Goal: Information Seeking & Learning: Learn about a topic

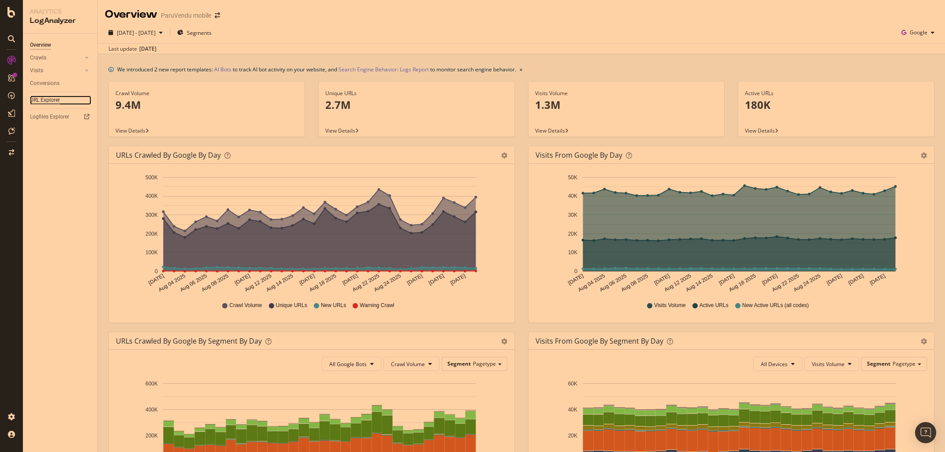
click at [45, 102] on div "URL Explorer" at bounding box center [45, 100] width 30 height 9
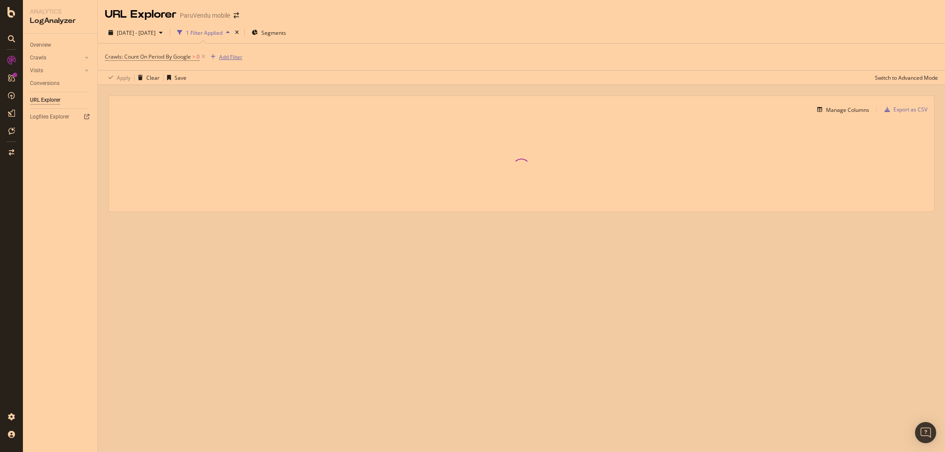
click at [228, 51] on div "Crawls: Count On Period By Google > 0 Add Filter" at bounding box center [174, 57] width 138 height 12
click at [228, 56] on div "Add Filter" at bounding box center [230, 56] width 23 height 7
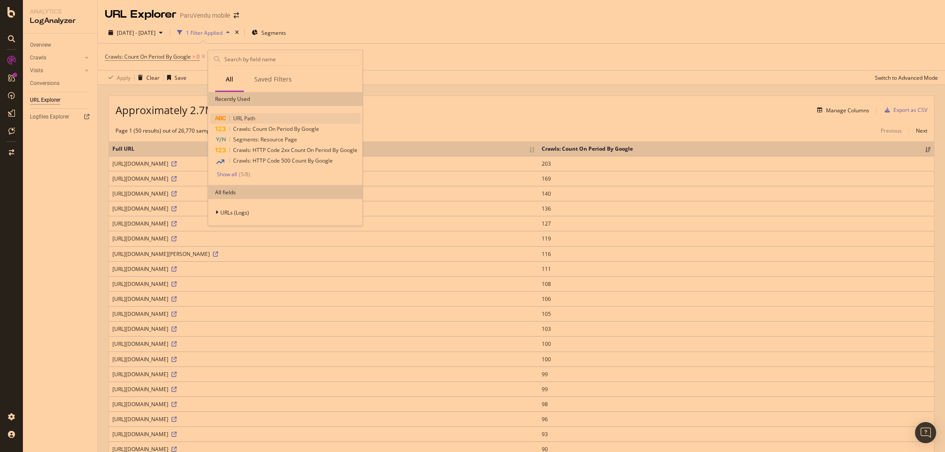
click at [254, 119] on span "URL Path" at bounding box center [244, 118] width 22 height 7
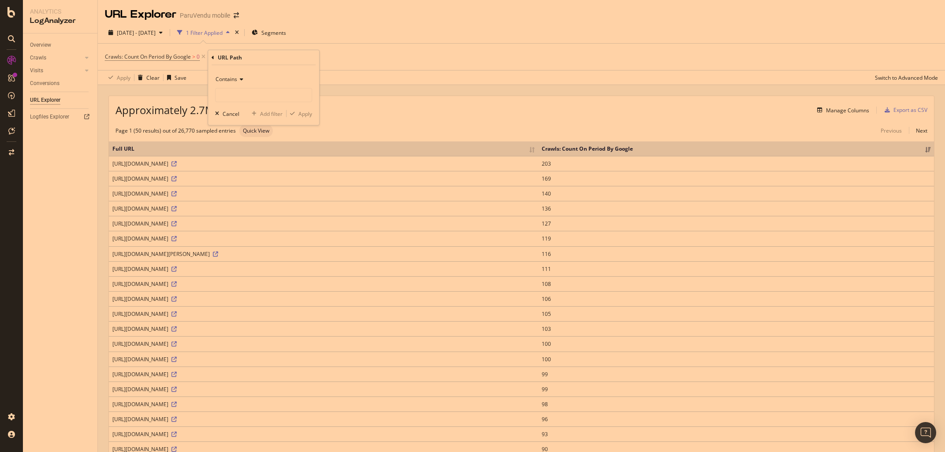
click at [235, 85] on div "Contains" at bounding box center [263, 79] width 97 height 14
click at [237, 98] on span "Equal to" at bounding box center [230, 96] width 20 height 7
click at [236, 92] on input "text" at bounding box center [264, 95] width 96 height 14
type input "[DOMAIN_NAME][URL]"
click at [312, 117] on div "Apply" at bounding box center [305, 113] width 14 height 7
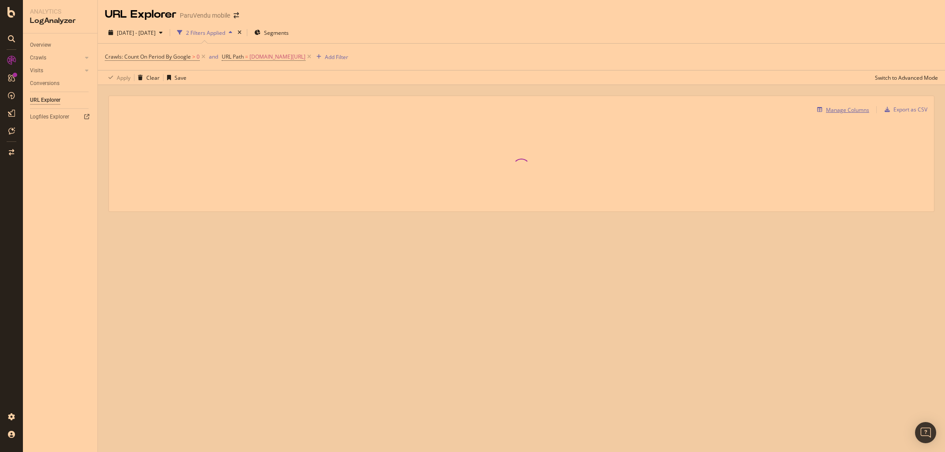
click at [838, 111] on div "Manage Columns" at bounding box center [847, 109] width 43 height 7
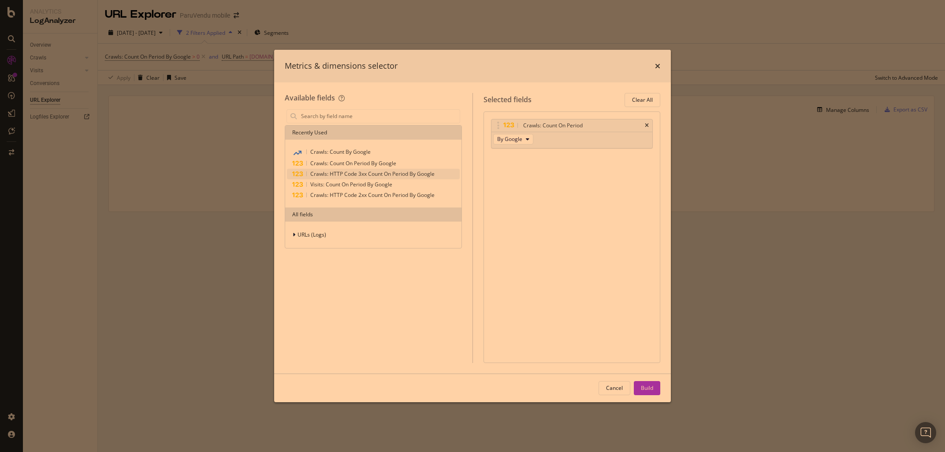
click at [354, 173] on span "Crawls: HTTP Code 3xx Count On Period By Google" at bounding box center [372, 173] width 124 height 7
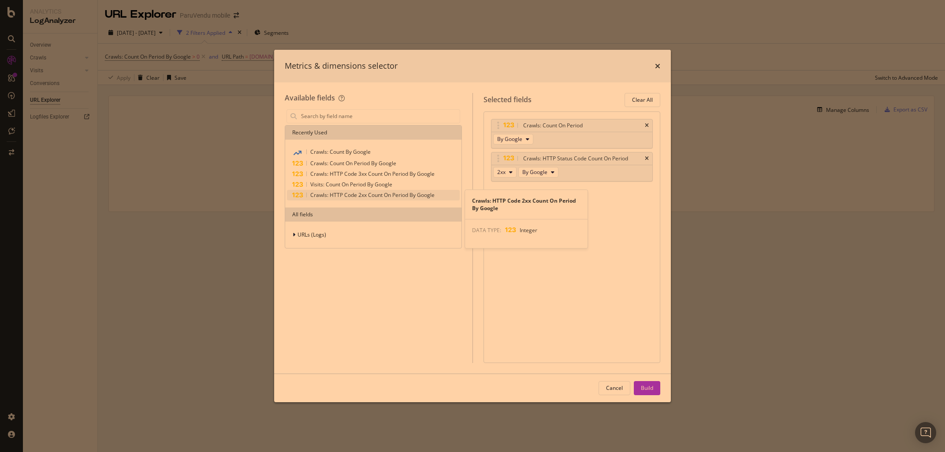
click at [358, 194] on span "Crawls: HTTP Code 2xx Count On Period By Google" at bounding box center [372, 194] width 124 height 7
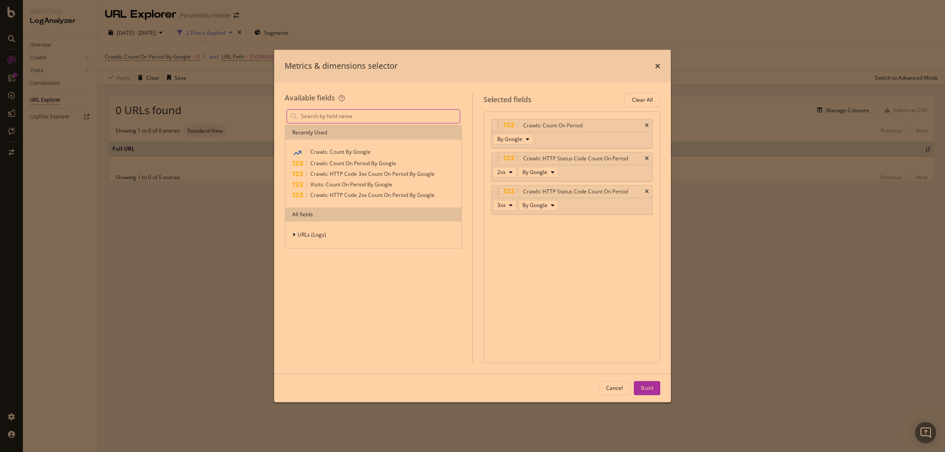
click at [310, 116] on input "modal" at bounding box center [380, 116] width 160 height 13
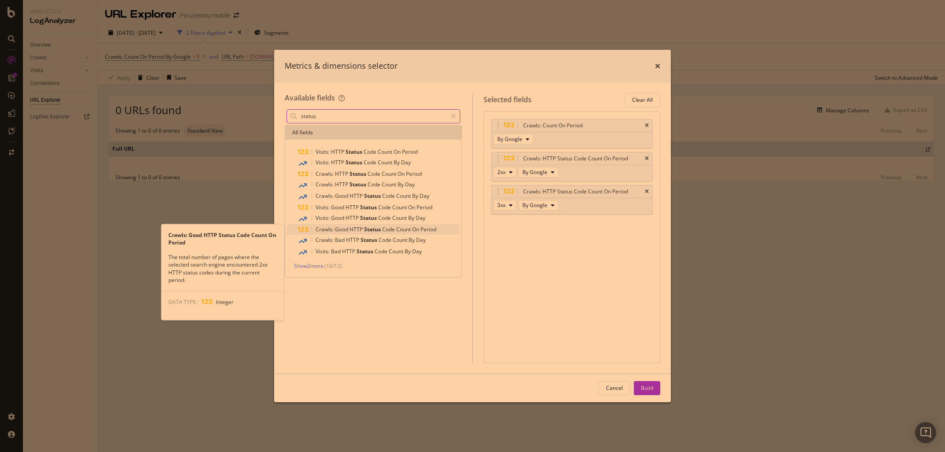
type input "status"
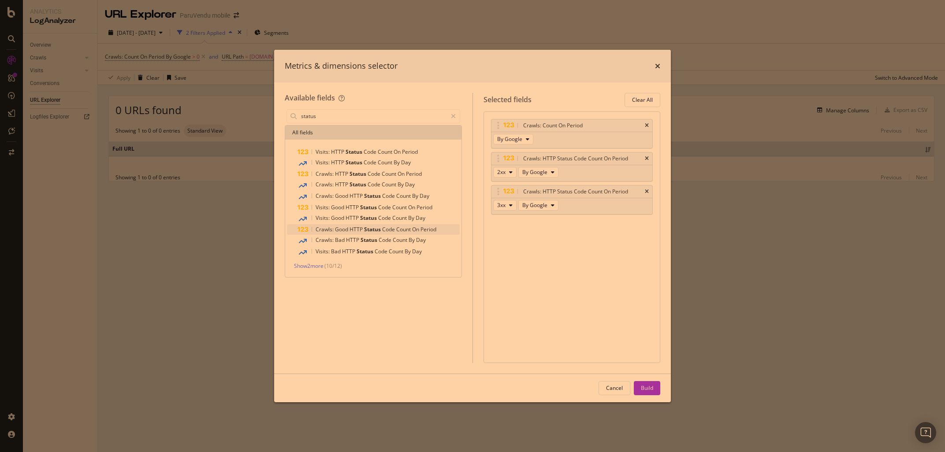
click at [332, 234] on div "Crawls: Good HTTP Status Code Count On Period" at bounding box center [379, 229] width 162 height 11
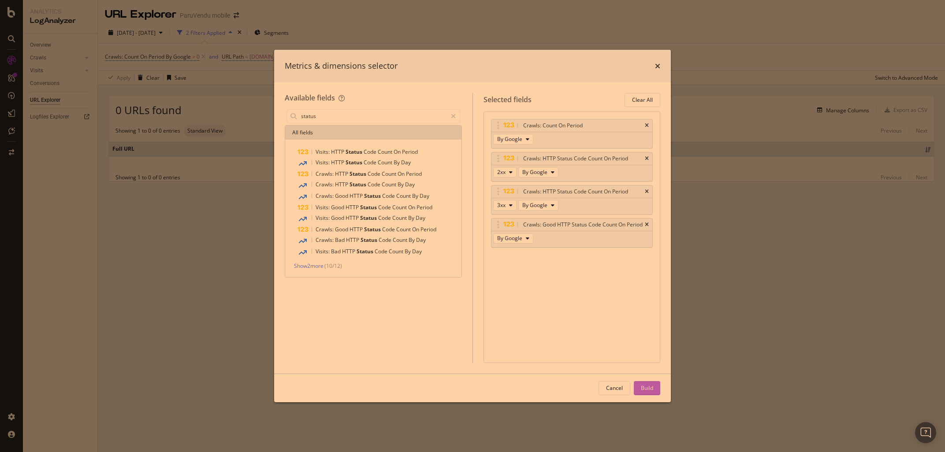
click at [647, 388] on div "Build" at bounding box center [647, 387] width 12 height 7
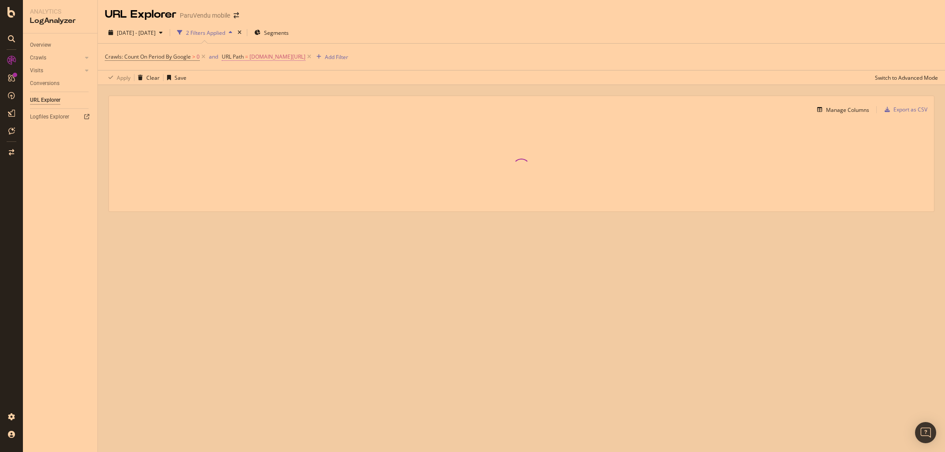
click at [254, 55] on span "[DOMAIN_NAME][URL]" at bounding box center [278, 57] width 56 height 12
click at [244, 78] on span "Equal to" at bounding box center [241, 77] width 20 height 7
click at [247, 115] on div "Starts with" at bounding box center [279, 118] width 94 height 11
click at [246, 76] on span "Starts with" at bounding box center [244, 77] width 26 height 7
click at [246, 144] on span "Ends with" at bounding box center [246, 141] width 23 height 7
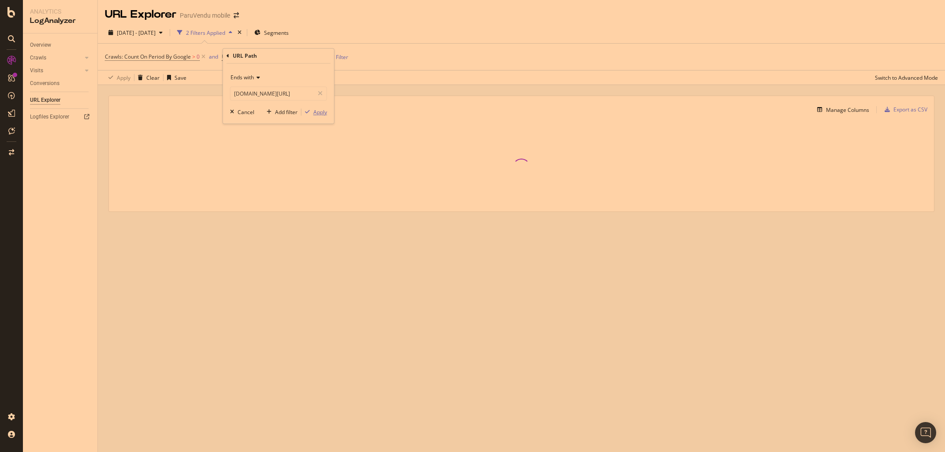
click at [313, 110] on div "button" at bounding box center [308, 112] width 12 height 5
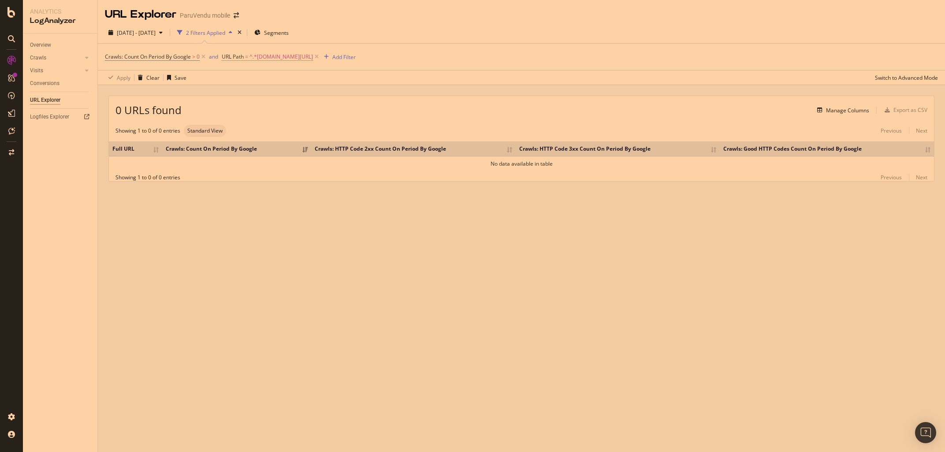
click at [251, 59] on span "^.*[DOMAIN_NAME][URL]" at bounding box center [281, 57] width 63 height 12
click at [243, 93] on input "[DOMAIN_NAME][URL]" at bounding box center [272, 94] width 83 height 14
drag, startPoint x: 248, startPoint y: 92, endPoint x: 180, endPoint y: 82, distance: 68.7
click at [231, 87] on input "[DOMAIN_NAME][URL]" at bounding box center [272, 94] width 83 height 14
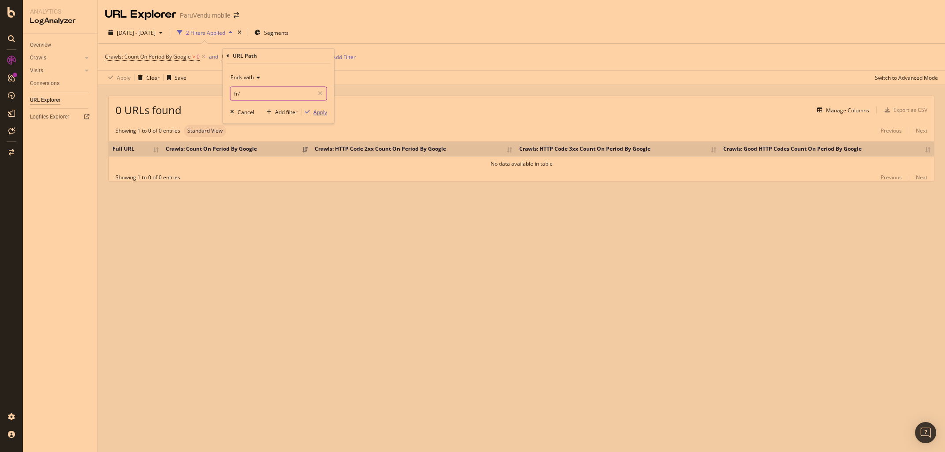
type input "fr/"
click at [322, 113] on div "Apply" at bounding box center [320, 111] width 14 height 7
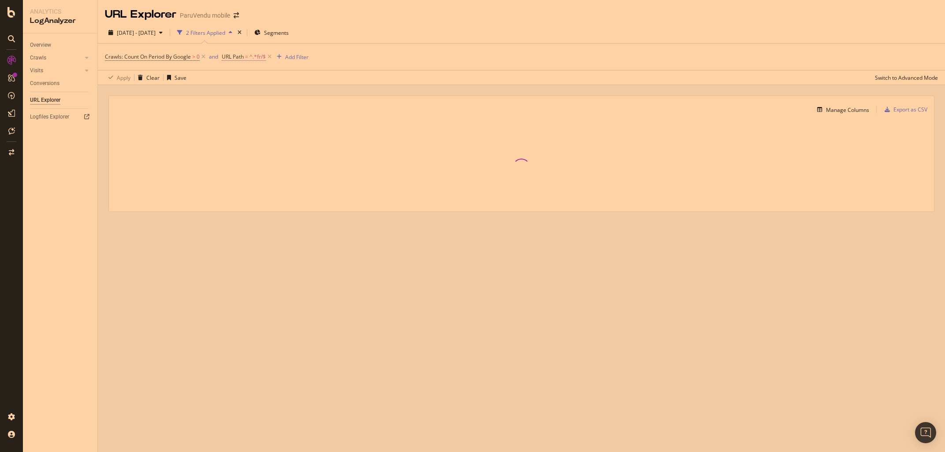
click at [234, 58] on span "URL Path" at bounding box center [233, 56] width 22 height 7
click at [389, 77] on div "Apply Clear Save Switch to Advanced Mode" at bounding box center [521, 77] width 847 height 15
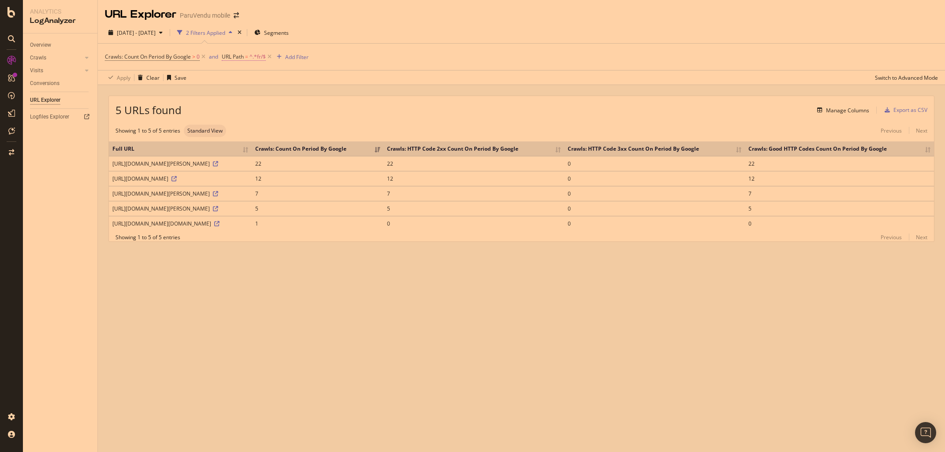
click at [247, 60] on span "=" at bounding box center [246, 56] width 3 height 7
click at [249, 81] on span "Ends with" at bounding box center [242, 77] width 23 height 7
click at [198, 63] on div "Crawls: Count On Period By Google > 0 and URL Path = ^.*fr/$ Add Filter" at bounding box center [521, 57] width 833 height 26
click at [269, 58] on icon at bounding box center [269, 56] width 7 height 9
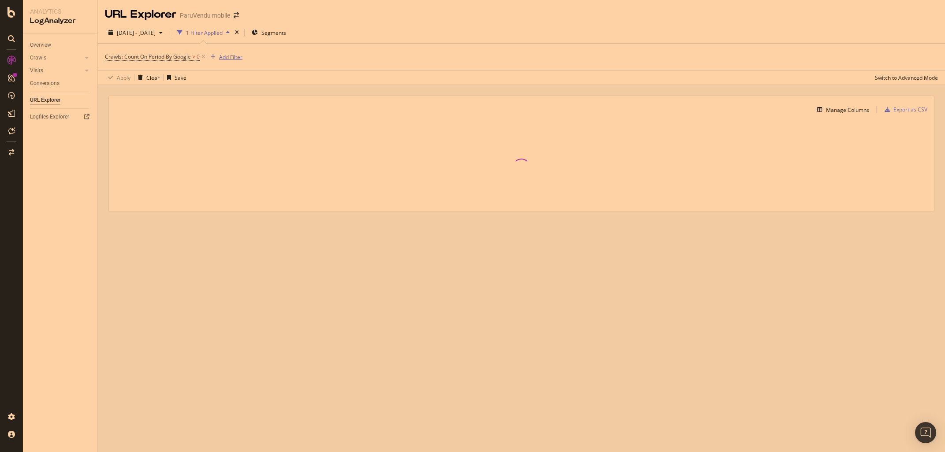
click at [223, 54] on div "Add Filter" at bounding box center [230, 56] width 23 height 7
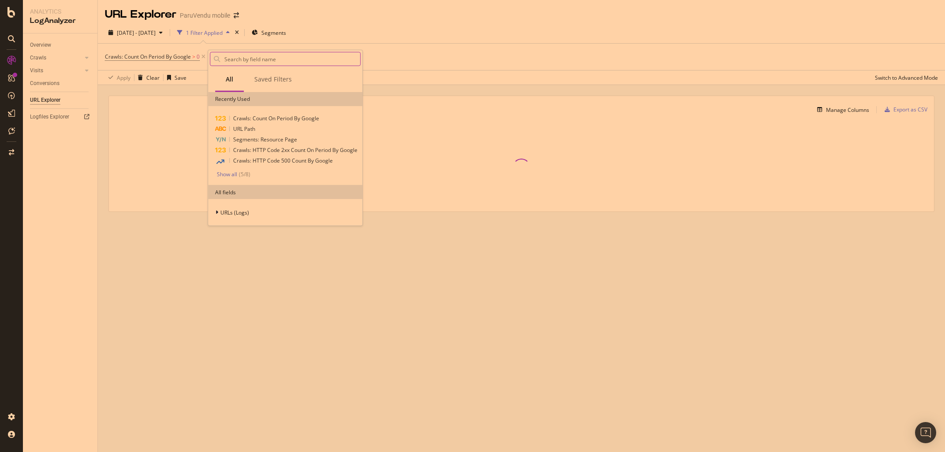
click at [245, 59] on input "text" at bounding box center [292, 58] width 137 height 13
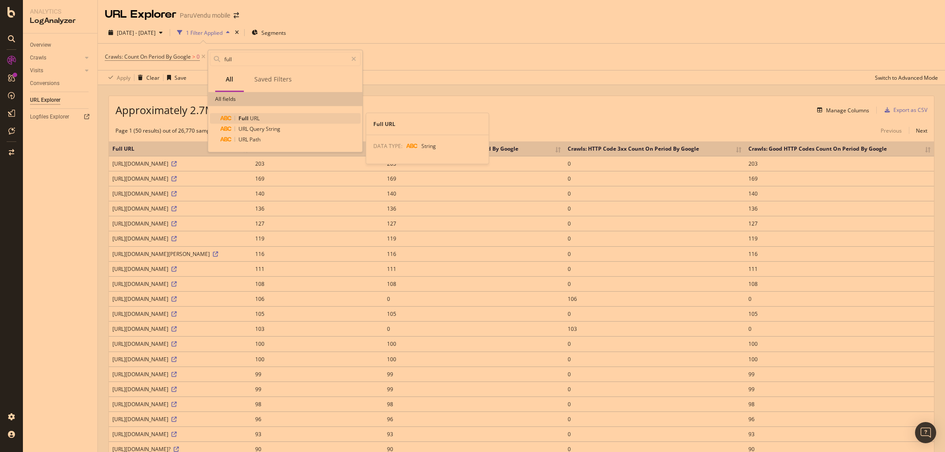
type input "full"
click at [258, 118] on span "URL" at bounding box center [255, 118] width 10 height 7
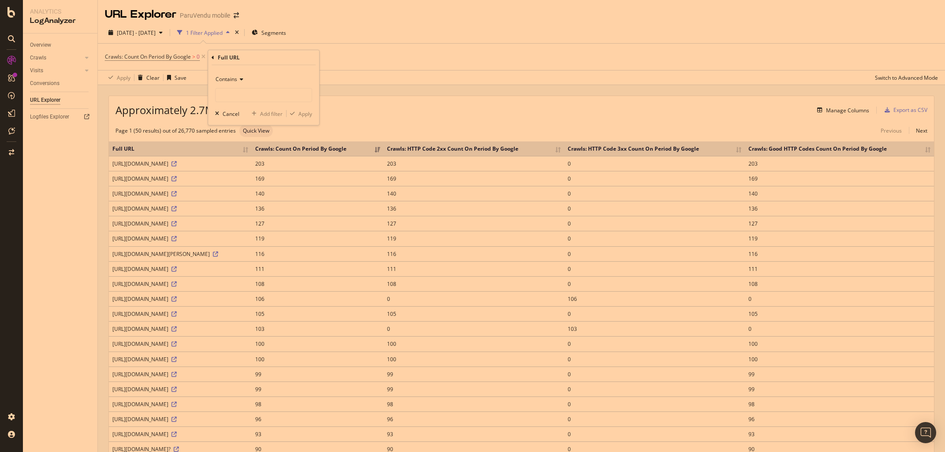
click at [236, 80] on span "Contains" at bounding box center [227, 78] width 22 height 7
click at [384, 83] on div "Apply Clear Save Switch to Advanced Mode" at bounding box center [521, 77] width 847 height 15
drag, startPoint x: 179, startPoint y: 223, endPoint x: 105, endPoint y: 222, distance: 73.6
click at [258, 58] on div "missing value" at bounding box center [271, 56] width 34 height 7
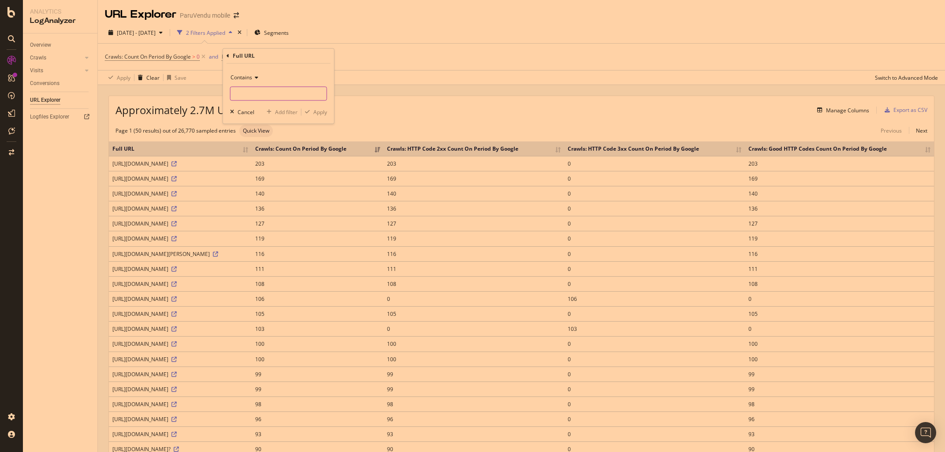
click at [250, 96] on input "text" at bounding box center [279, 94] width 96 height 14
paste input "[URL][DOMAIN_NAME]"
type input "[URL][DOMAIN_NAME]"
click at [318, 93] on icon at bounding box center [320, 94] width 5 height 6
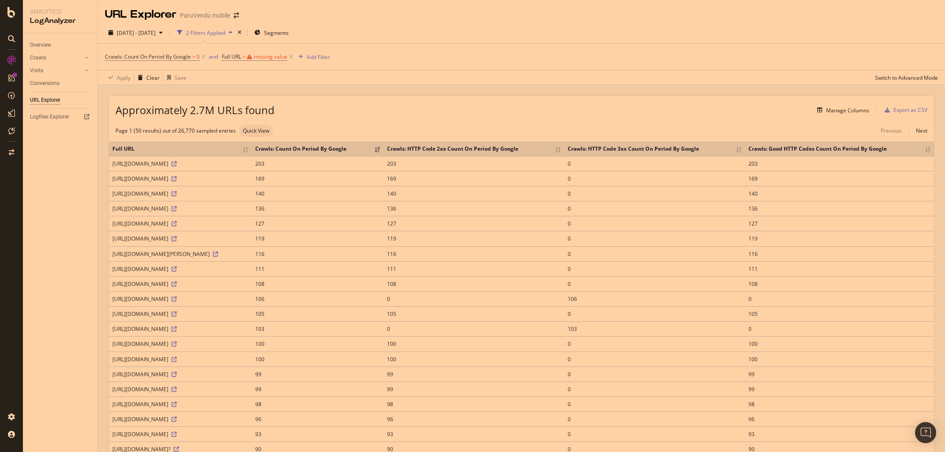
drag, startPoint x: 112, startPoint y: 227, endPoint x: 181, endPoint y: 225, distance: 68.8
click at [181, 216] on td "[URL][DOMAIN_NAME]" at bounding box center [180, 208] width 143 height 15
copy div "[URL][DOMAIN_NAME]"
click at [258, 57] on div "missing value" at bounding box center [271, 56] width 34 height 7
click at [257, 94] on input "text" at bounding box center [279, 94] width 96 height 14
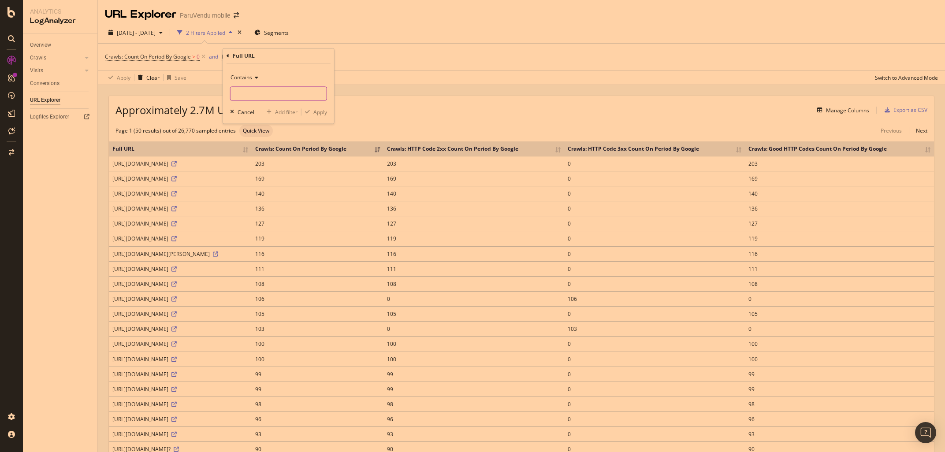
paste input "[URL][DOMAIN_NAME]"
type input "[URL][DOMAIN_NAME]"
click at [326, 114] on div "Apply" at bounding box center [320, 111] width 14 height 7
click at [280, 58] on span "^.*[URL][DOMAIN_NAME]" at bounding box center [278, 57] width 63 height 12
click at [247, 75] on span "Contains" at bounding box center [242, 77] width 22 height 7
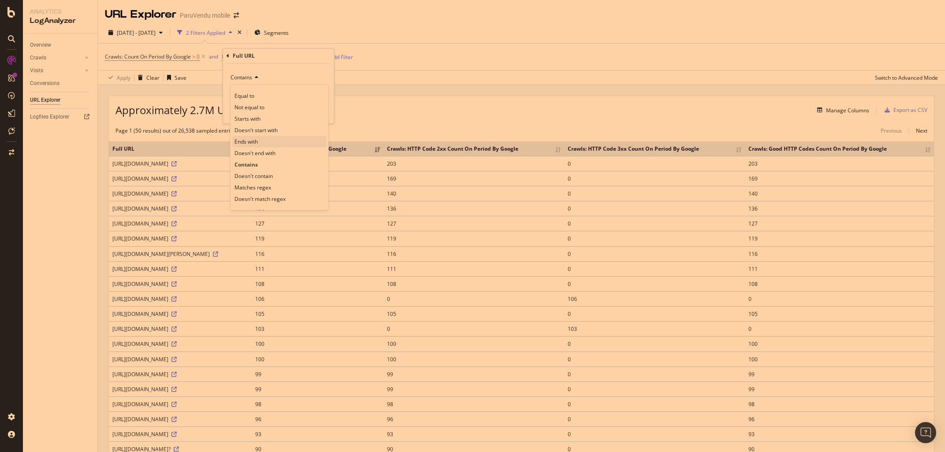
click at [249, 145] on span "Ends with" at bounding box center [246, 141] width 23 height 7
click at [320, 111] on div "Apply" at bounding box center [320, 111] width 14 height 7
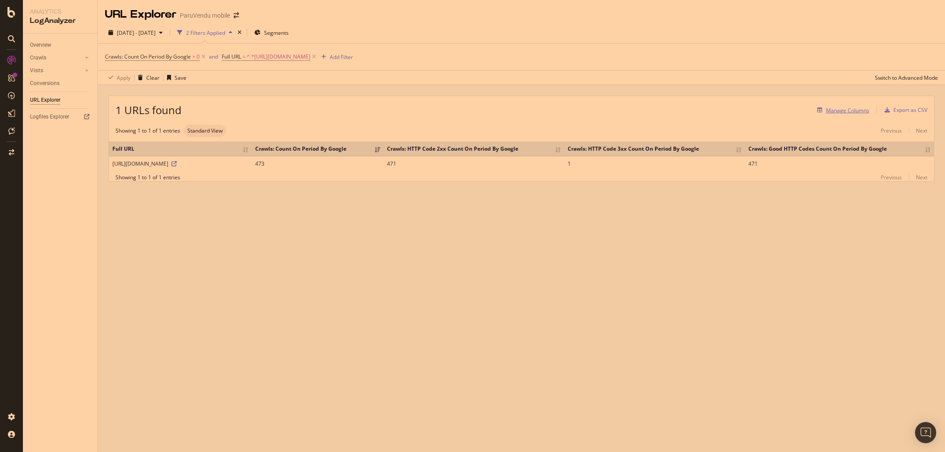
click at [839, 107] on div "Manage Columns" at bounding box center [847, 110] width 43 height 7
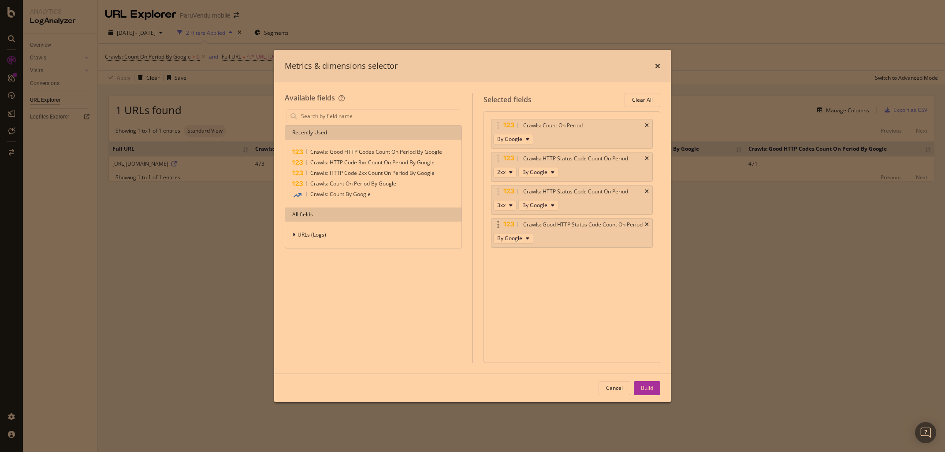
click at [649, 227] on div "Crawls: Good HTTP Status Code Count On Period" at bounding box center [572, 225] width 161 height 12
click at [338, 113] on input "modal" at bounding box center [380, 116] width 160 height 13
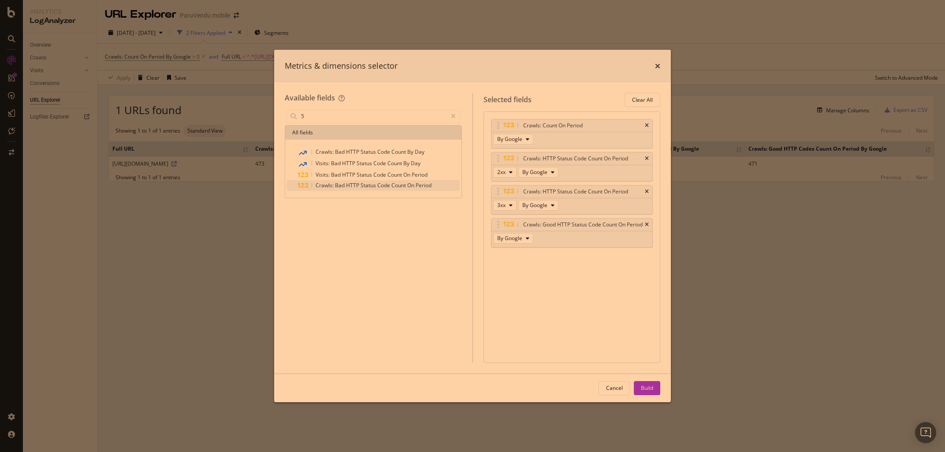
click at [329, 184] on span "Crawls:" at bounding box center [325, 185] width 19 height 7
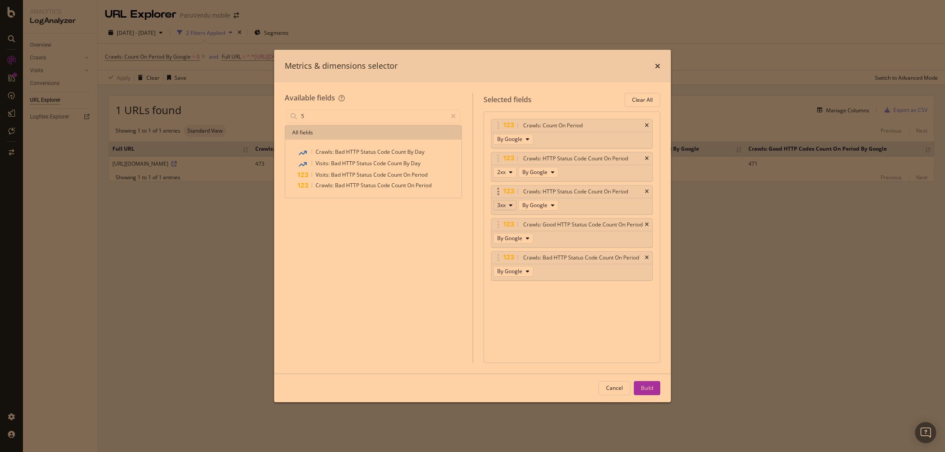
click at [516, 205] on button "3xx" at bounding box center [504, 205] width 23 height 11
click at [646, 227] on icon "times" at bounding box center [647, 224] width 4 height 5
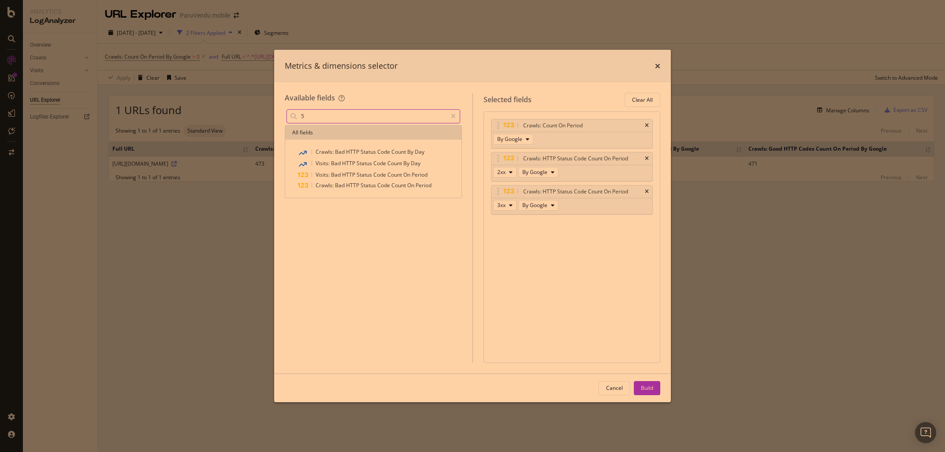
drag, startPoint x: 317, startPoint y: 114, endPoint x: 277, endPoint y: 108, distance: 40.5
click at [300, 110] on input "5" at bounding box center [373, 116] width 147 height 13
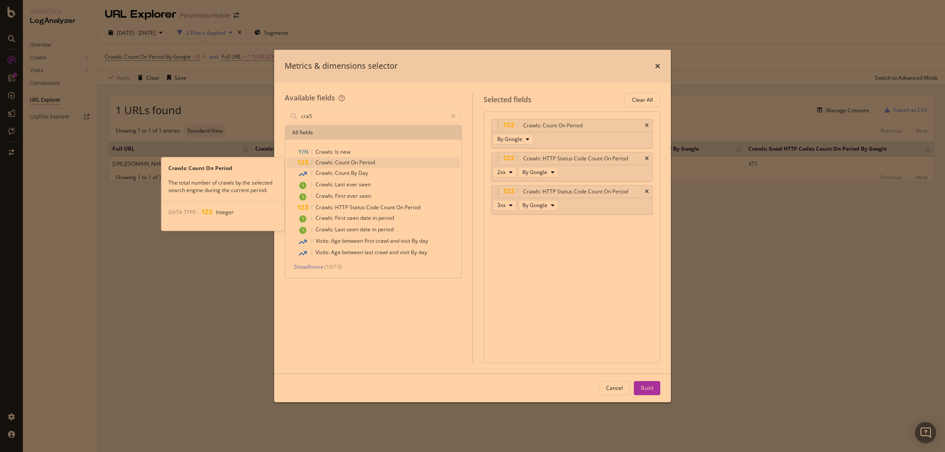
click at [334, 161] on span "Crawls:" at bounding box center [325, 162] width 19 height 7
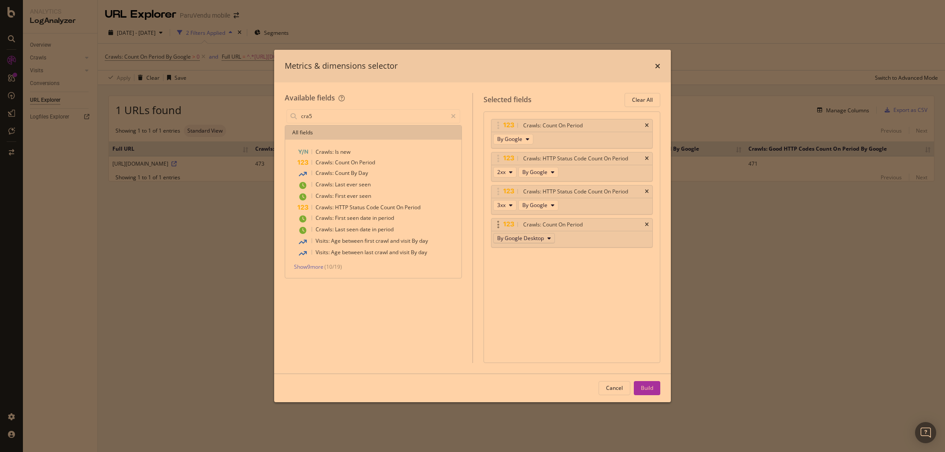
click at [528, 240] on span "By Google Desktop" at bounding box center [520, 238] width 47 height 7
click at [648, 224] on icon "times" at bounding box center [647, 224] width 4 height 5
drag, startPoint x: 257, startPoint y: 116, endPoint x: 244, endPoint y: 115, distance: 13.3
click at [300, 115] on input "cra5" at bounding box center [373, 116] width 147 height 13
type input "5"
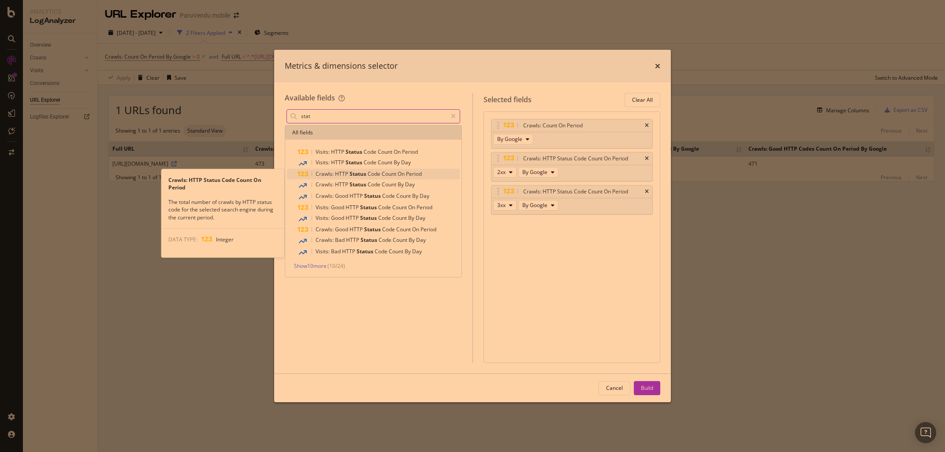
type input "stat"
click at [354, 174] on span "Status" at bounding box center [359, 173] width 18 height 7
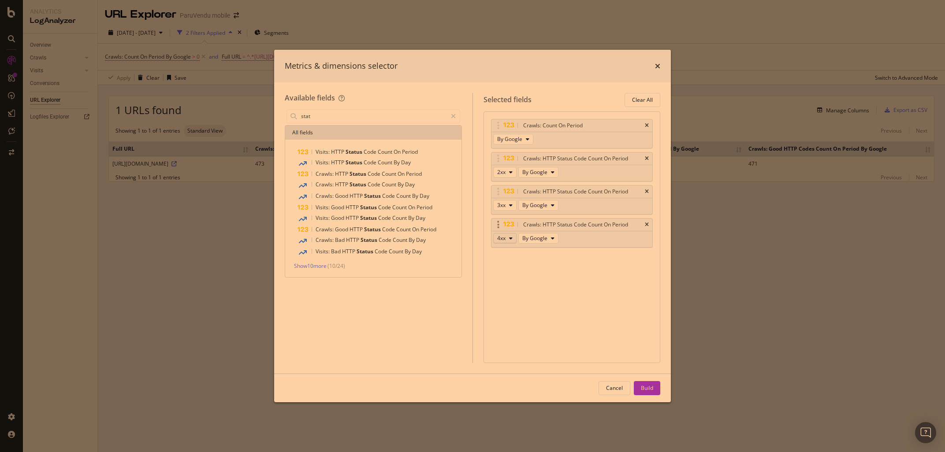
click at [511, 239] on icon "modal" at bounding box center [511, 238] width 4 height 5
click at [507, 304] on span "5xx" at bounding box center [513, 303] width 24 height 8
drag, startPoint x: 643, startPoint y: 387, endPoint x: 367, endPoint y: 261, distance: 303.2
click at [643, 386] on div "Build" at bounding box center [647, 387] width 12 height 7
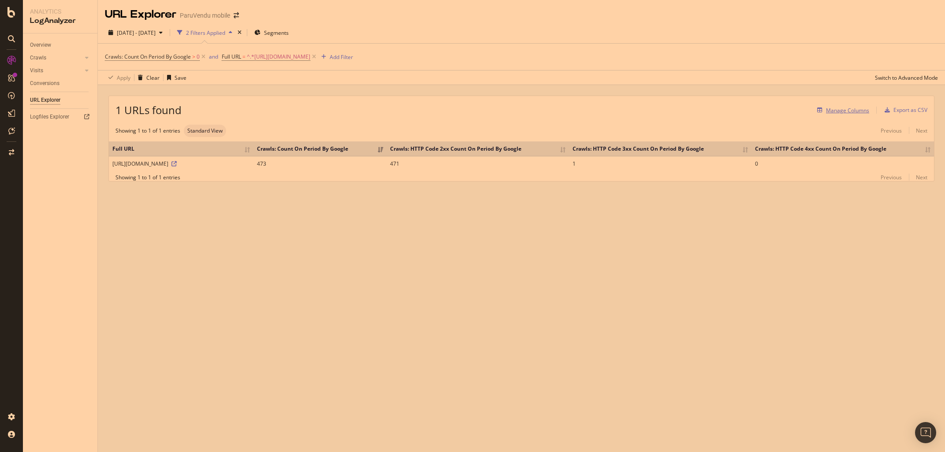
click at [846, 107] on div "Manage Columns" at bounding box center [847, 110] width 43 height 7
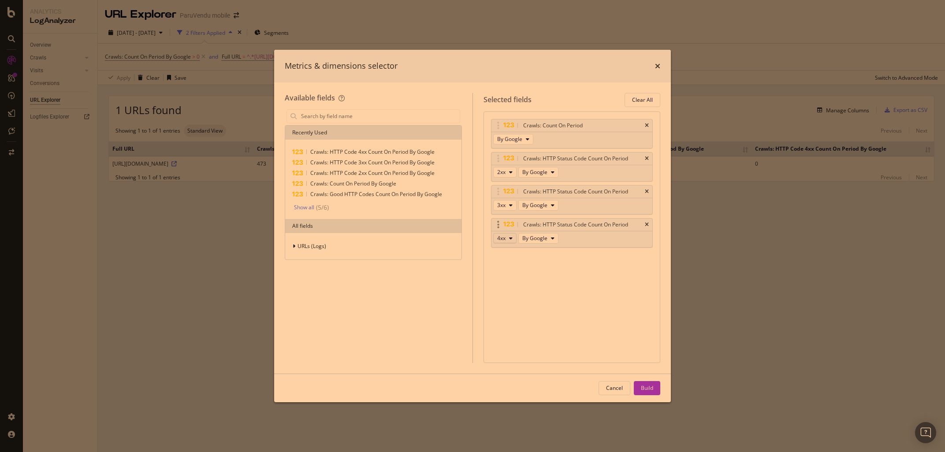
click at [505, 240] on span "4xx" at bounding box center [501, 238] width 8 height 7
click at [503, 304] on span "5xx" at bounding box center [513, 303] width 24 height 8
click at [511, 237] on icon "modal" at bounding box center [511, 238] width 4 height 5
click at [506, 305] on span "5xx" at bounding box center [513, 303] width 24 height 8
click at [510, 240] on icon "modal" at bounding box center [511, 238] width 4 height 5
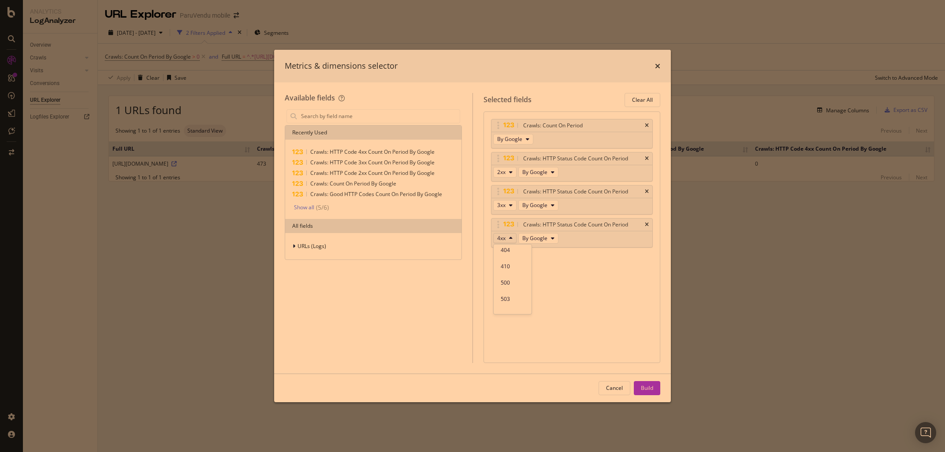
scroll to position [160, 0]
click at [508, 276] on span "500" at bounding box center [513, 273] width 24 height 8
click at [507, 239] on button "4xx" at bounding box center [504, 238] width 23 height 11
click at [512, 257] on span "5xx" at bounding box center [513, 254] width 24 height 8
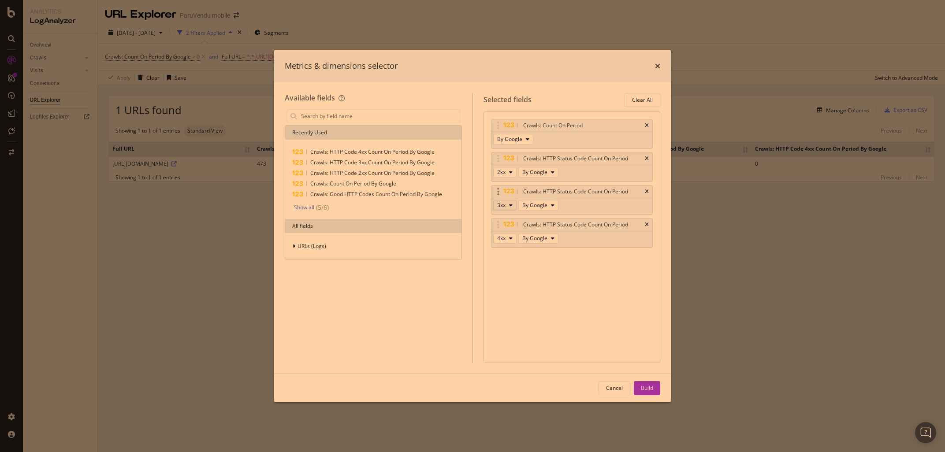
click at [509, 205] on button "3xx" at bounding box center [504, 205] width 23 height 11
click at [510, 270] on span "5xx" at bounding box center [513, 271] width 24 height 8
click at [510, 236] on button "4xx" at bounding box center [504, 238] width 23 height 11
click at [511, 303] on span "Other 5xx" at bounding box center [513, 304] width 24 height 8
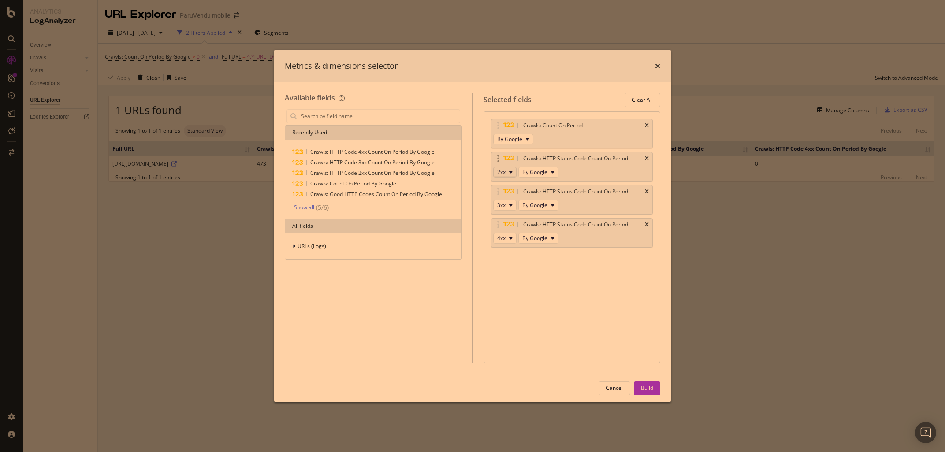
click at [504, 171] on span "2xx" at bounding box center [501, 171] width 8 height 7
click at [509, 222] on span "503" at bounding box center [513, 219] width 24 height 8
click at [619, 387] on div "Cancel" at bounding box center [614, 387] width 17 height 7
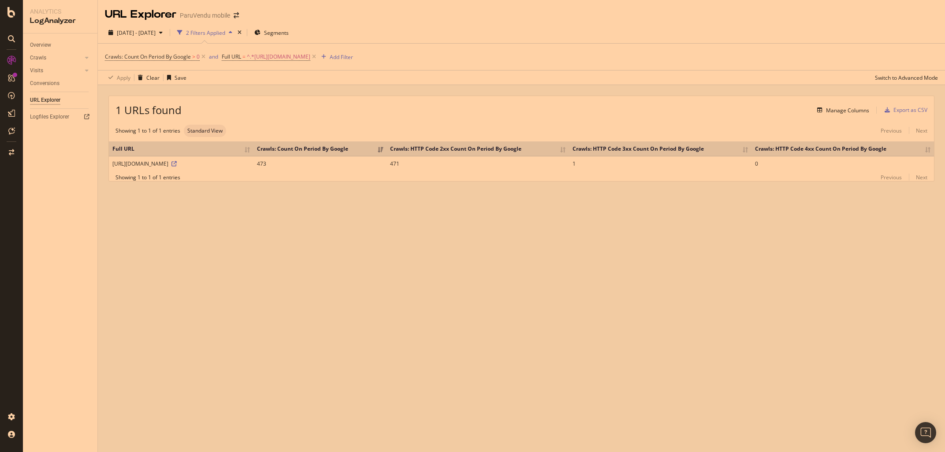
click at [318, 305] on div "URL Explorer ParuVendu mobile [DATE] - [DATE] 2 Filters Applied Segments Crawls…" at bounding box center [521, 226] width 847 height 452
click at [835, 112] on div "Manage Columns" at bounding box center [847, 110] width 43 height 7
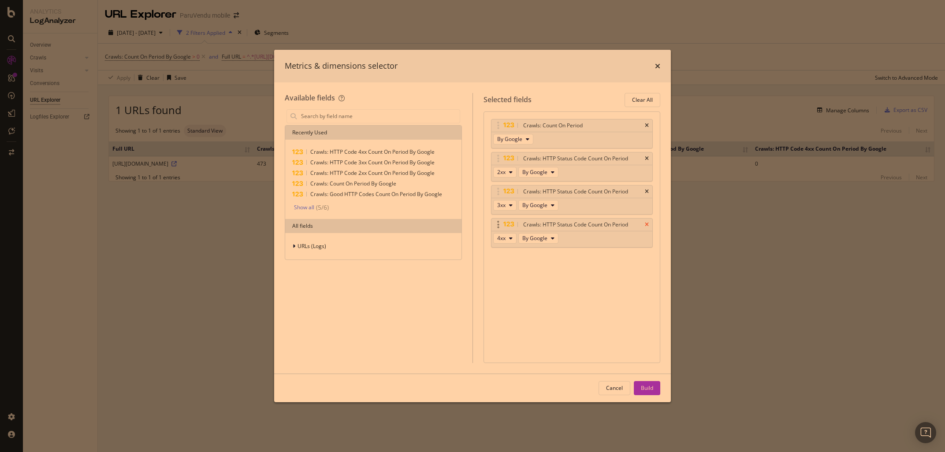
click at [647, 225] on icon "times" at bounding box center [647, 224] width 4 height 5
click at [646, 156] on icon "times" at bounding box center [647, 158] width 4 height 5
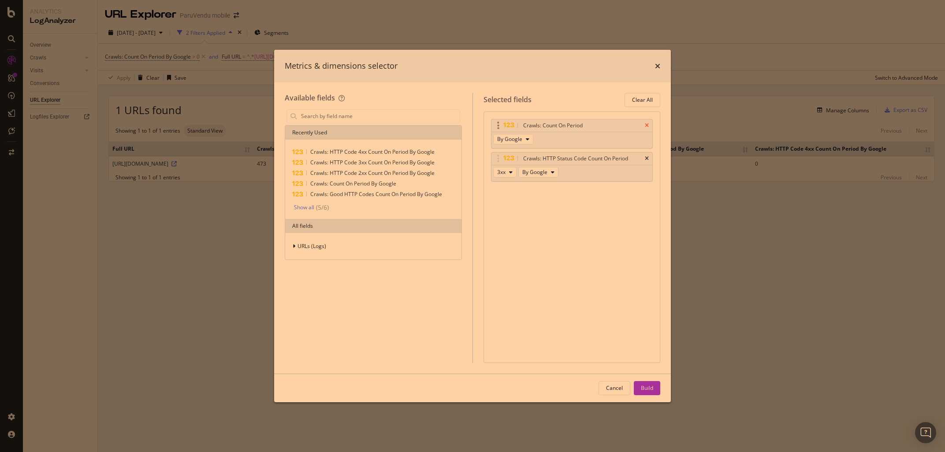
click at [647, 126] on icon "times" at bounding box center [647, 125] width 4 height 5
click at [313, 120] on input "modal" at bounding box center [380, 116] width 160 height 13
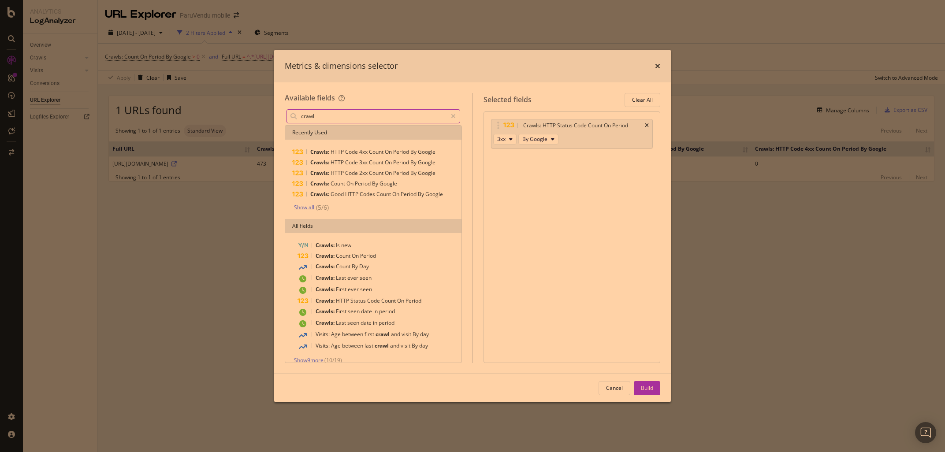
type input "crawl"
click at [306, 207] on div "Show all" at bounding box center [304, 208] width 20 height 6
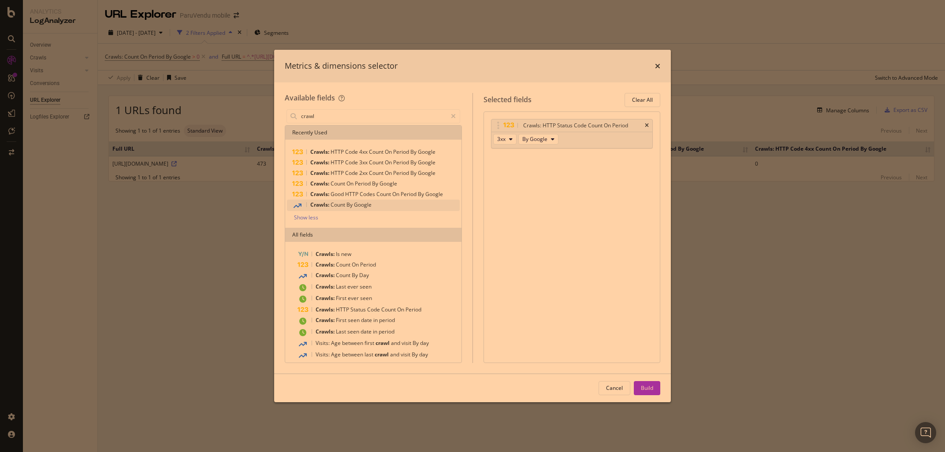
click at [339, 206] on span "Count" at bounding box center [339, 204] width 16 height 7
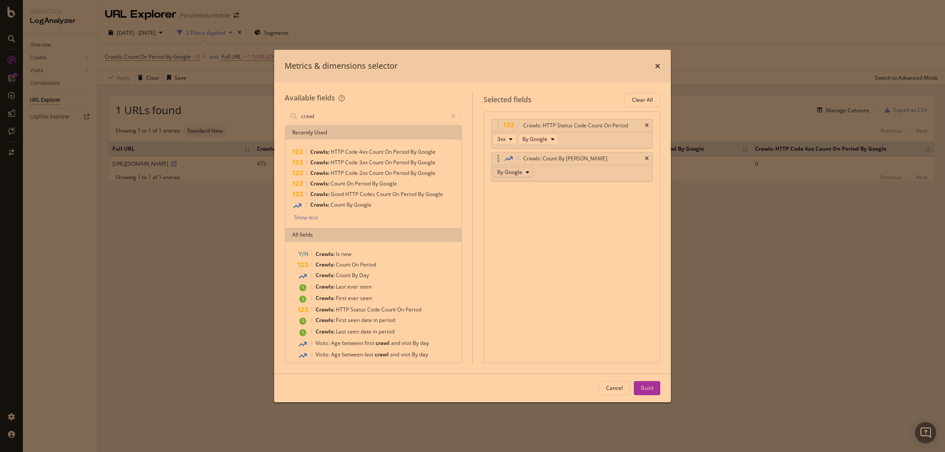
click at [503, 176] on button "By Google" at bounding box center [513, 172] width 40 height 11
click at [647, 387] on div "Build" at bounding box center [647, 387] width 12 height 7
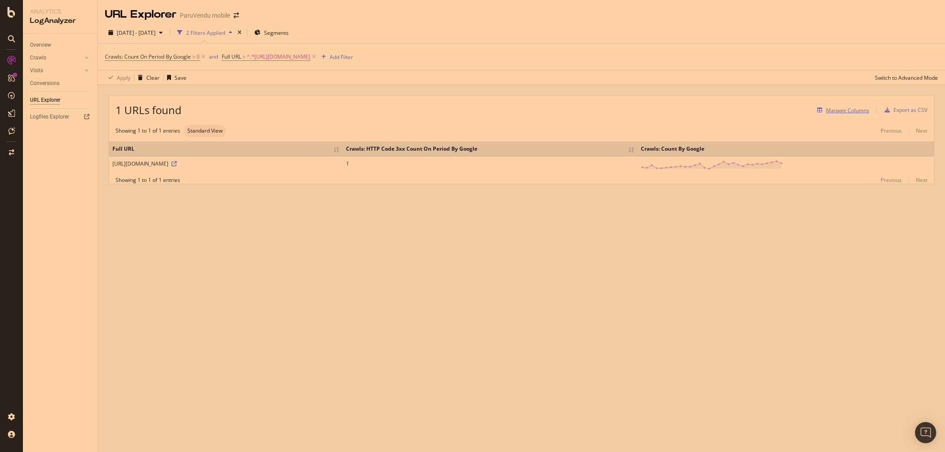
click at [834, 111] on div "Manage Columns" at bounding box center [847, 110] width 43 height 7
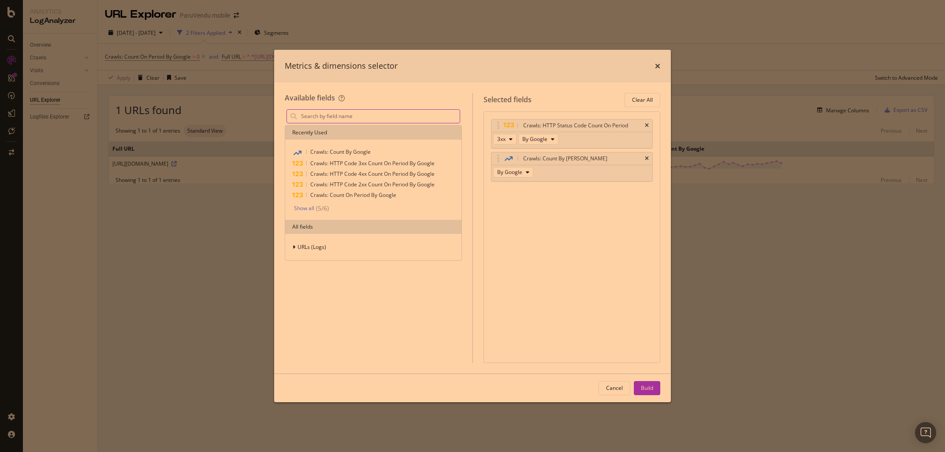
click at [330, 122] on input "modal" at bounding box center [380, 116] width 160 height 13
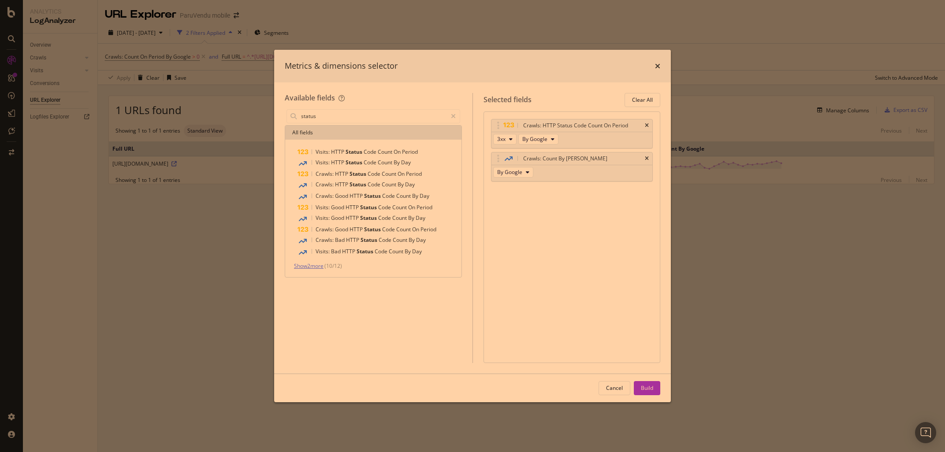
type input "status"
click at [312, 267] on span "Show 2 more" at bounding box center [309, 265] width 30 height 7
click at [328, 241] on span "Crawls:" at bounding box center [325, 239] width 19 height 7
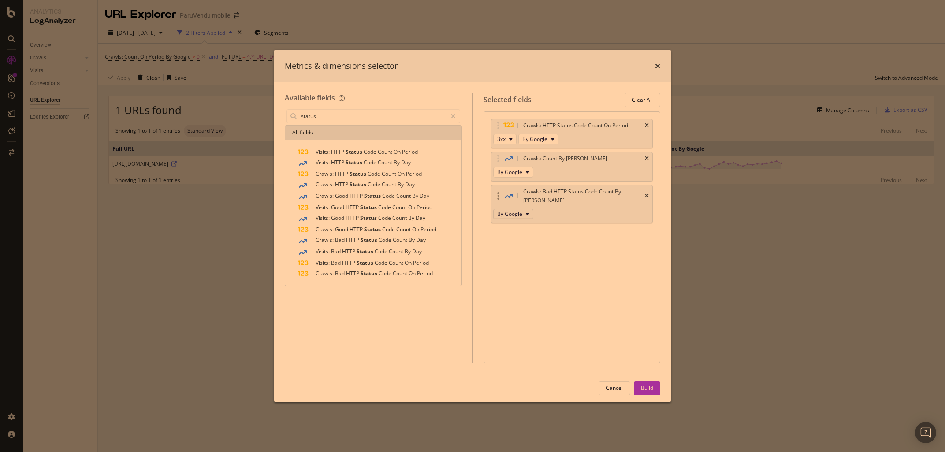
click at [515, 210] on span "By Google" at bounding box center [509, 213] width 25 height 7
click at [647, 160] on icon "times" at bounding box center [647, 158] width 4 height 5
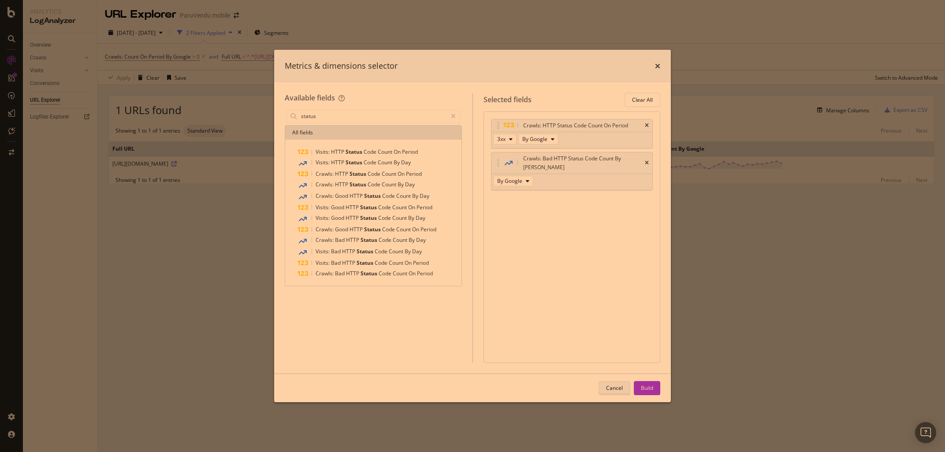
click at [615, 393] on div "Cancel" at bounding box center [614, 388] width 17 height 12
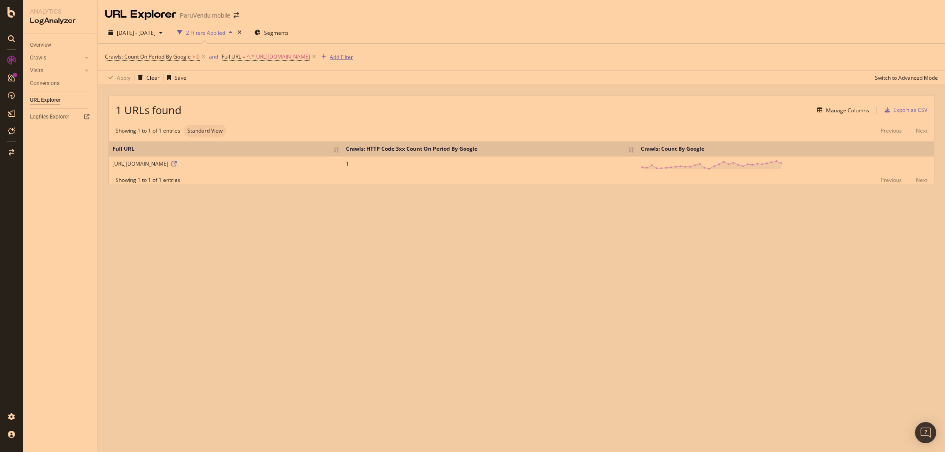
click at [350, 56] on div "Add Filter" at bounding box center [341, 56] width 23 height 7
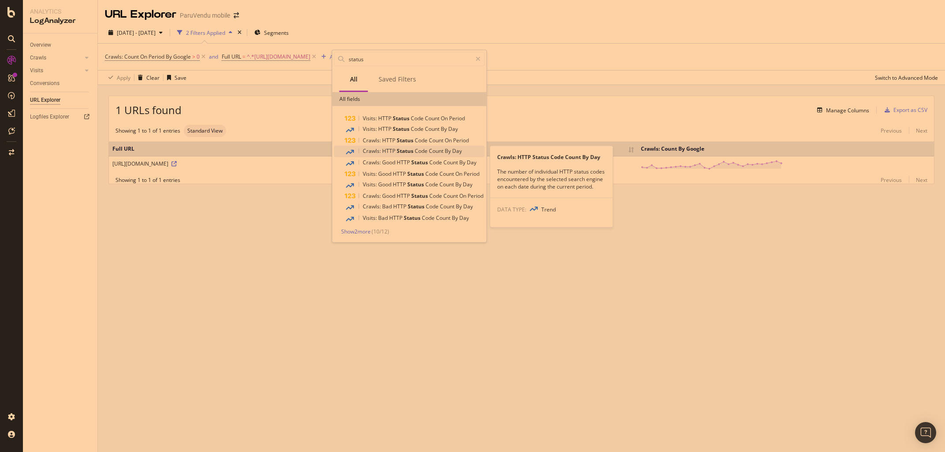
type input "status"
click at [381, 153] on span "Crawls:" at bounding box center [372, 150] width 19 height 7
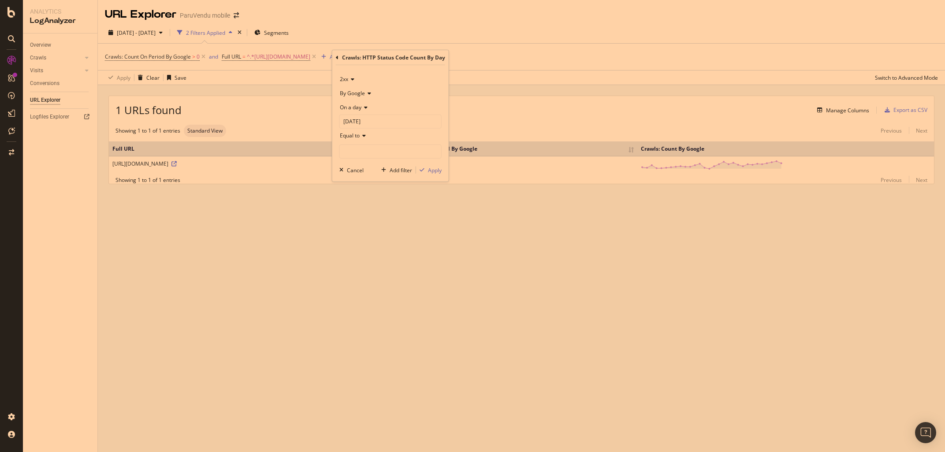
click at [349, 81] on icon at bounding box center [351, 79] width 6 height 5
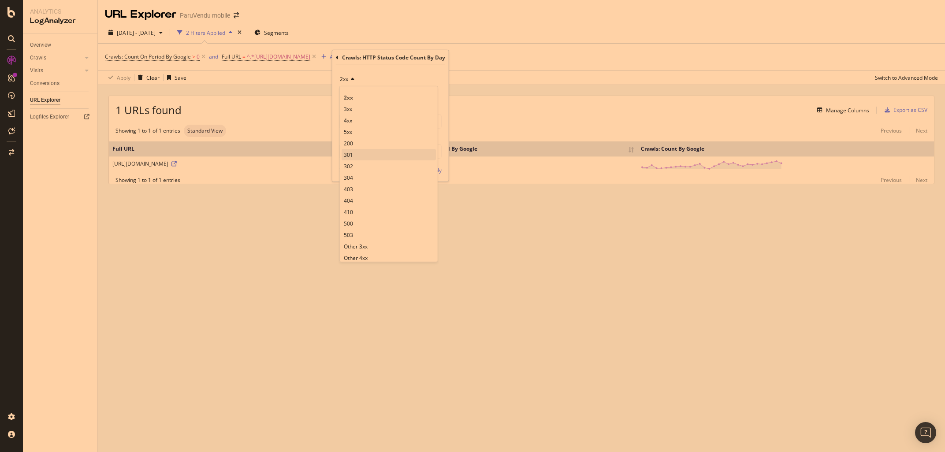
click at [354, 156] on div "301" at bounding box center [389, 154] width 94 height 11
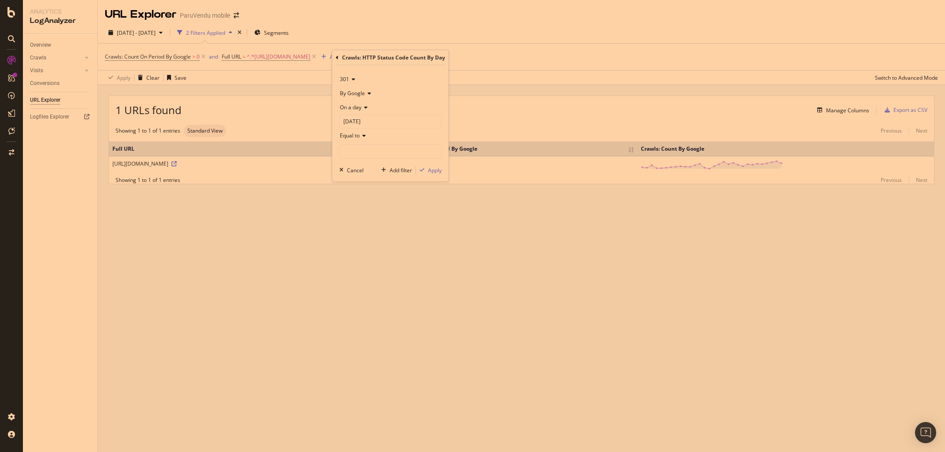
click at [359, 108] on span "On a day" at bounding box center [351, 107] width 22 height 7
click at [363, 138] on span "Each day of the period" at bounding box center [371, 136] width 55 height 7
click at [355, 109] on span "Each day of the period" at bounding box center [367, 107] width 55 height 7
click at [353, 146] on span "Any day of the period" at bounding box center [370, 148] width 52 height 7
click at [361, 134] on input "number" at bounding box center [390, 137] width 102 height 14
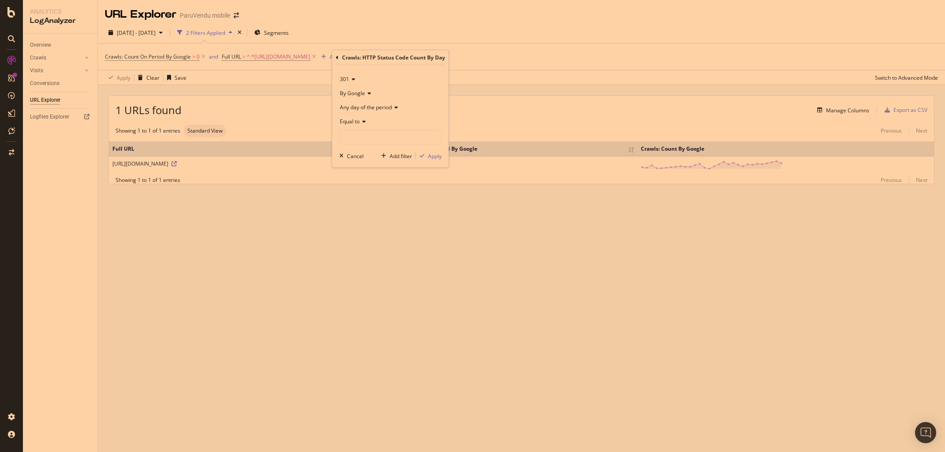
click at [344, 123] on span "Equal to" at bounding box center [350, 121] width 20 height 7
click at [353, 188] on span "Greater than" at bounding box center [360, 185] width 32 height 7
click at [358, 140] on input "number" at bounding box center [390, 137] width 102 height 14
type input "0"
click at [431, 155] on div "Apply" at bounding box center [435, 155] width 14 height 7
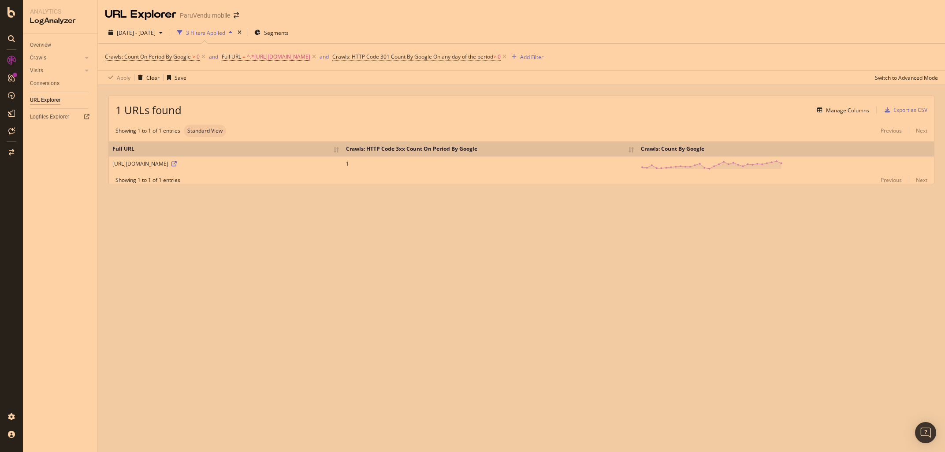
click at [423, 56] on span "Crawls: HTTP Code 301 Count By Google" at bounding box center [382, 56] width 100 height 7
click at [369, 103] on span "Any day of the period" at bounding box center [380, 105] width 52 height 7
click at [369, 123] on span "On a day" at bounding box center [369, 123] width 22 height 7
click at [447, 169] on div "Apply" at bounding box center [450, 168] width 14 height 7
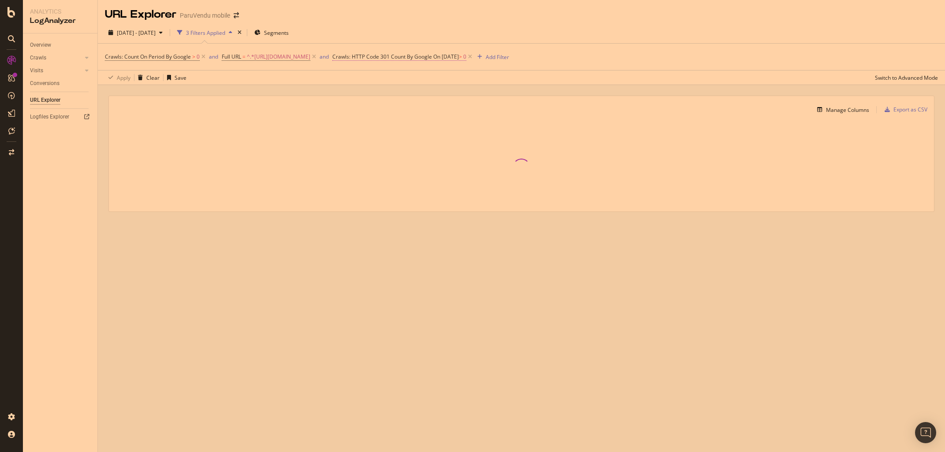
click at [431, 57] on span "Crawls: HTTP Code 301 Count By Google" at bounding box center [382, 56] width 100 height 7
click at [381, 119] on input "[DATE]" at bounding box center [405, 120] width 102 height 14
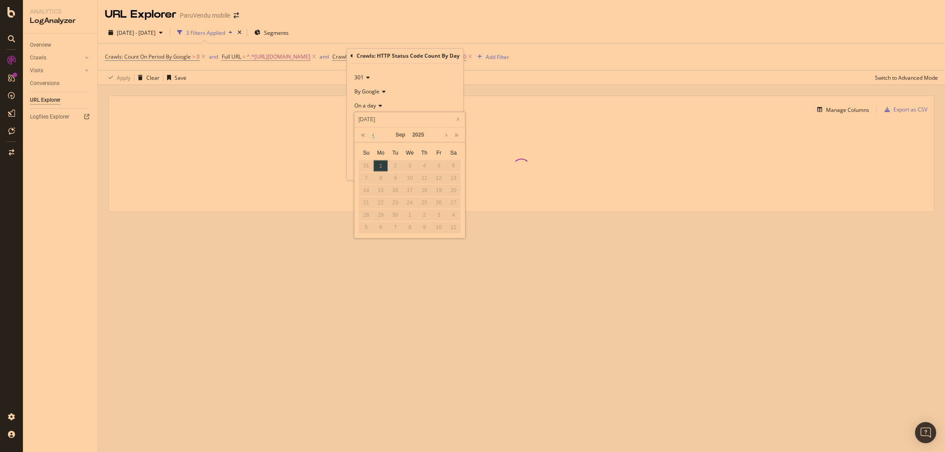
click at [373, 137] on link at bounding box center [373, 135] width 7 height 15
click at [383, 219] on div "25" at bounding box center [380, 215] width 15 height 11
type input "[DATE]"
click at [448, 171] on div "Apply" at bounding box center [450, 168] width 14 height 7
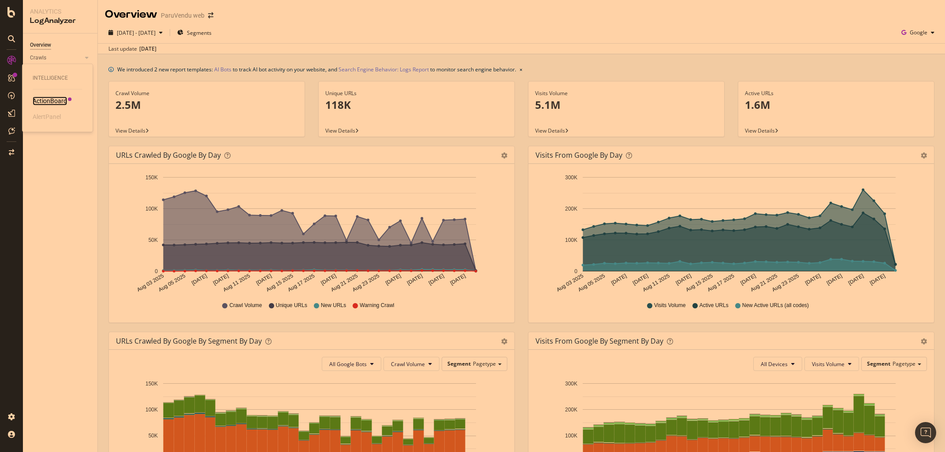
click at [45, 99] on div "ActionBoard" at bounding box center [50, 101] width 34 height 9
